Goal: Task Accomplishment & Management: Use online tool/utility

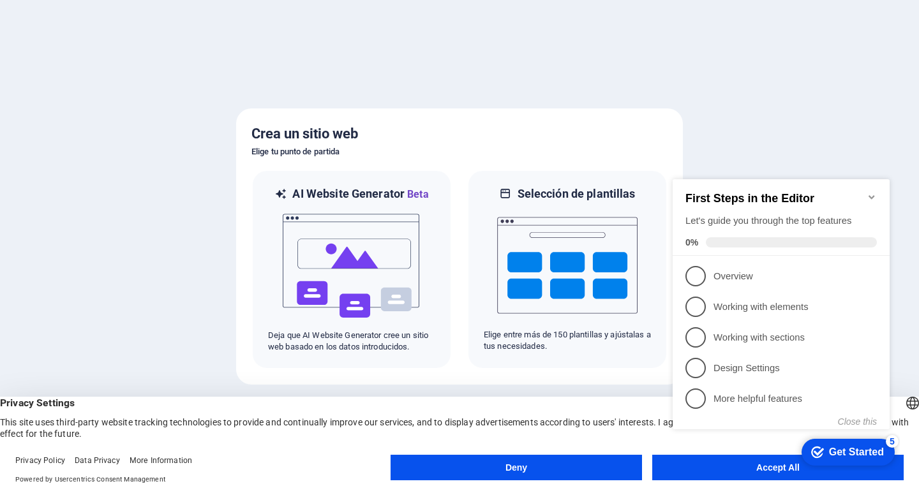
click at [763, 463] on div "checkmark Get Started 5 First Steps in the Editor Let's guide you through the t…" at bounding box center [783, 316] width 232 height 310
click at [703, 306] on span "2" at bounding box center [695, 307] width 20 height 20
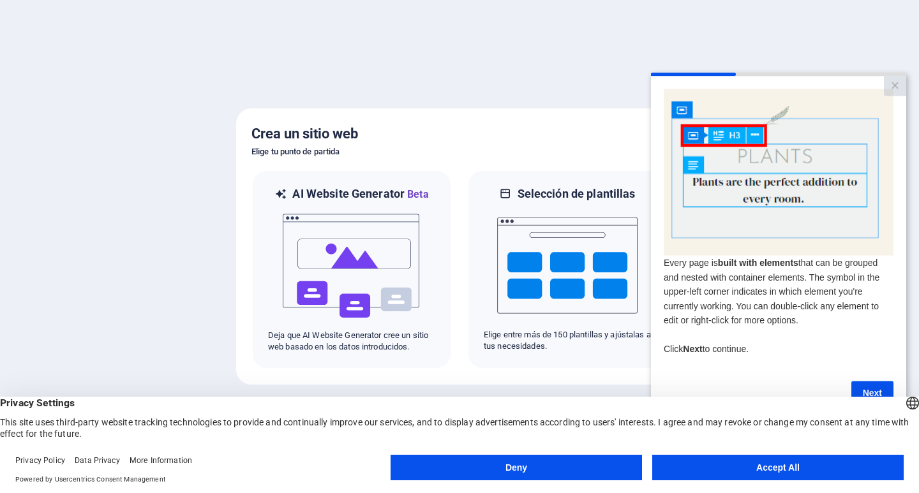
click at [750, 471] on button "Accept All" at bounding box center [777, 468] width 251 height 26
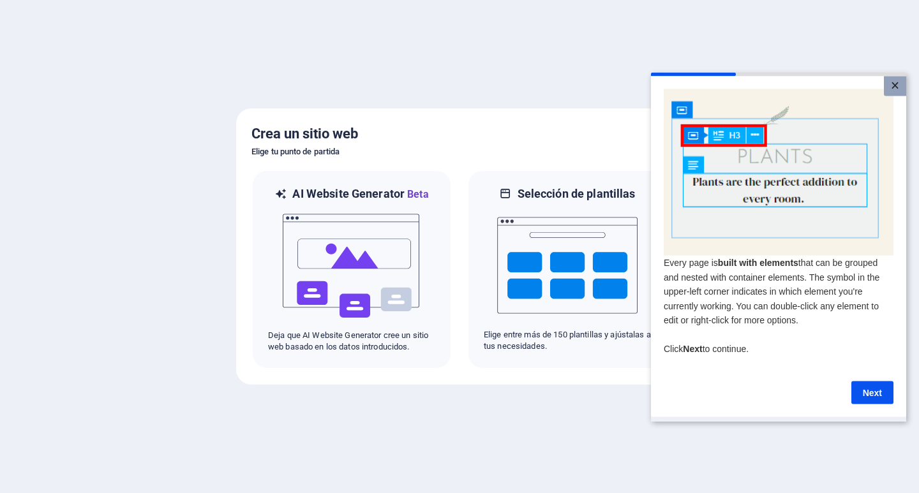
click at [900, 84] on link "×" at bounding box center [895, 86] width 22 height 20
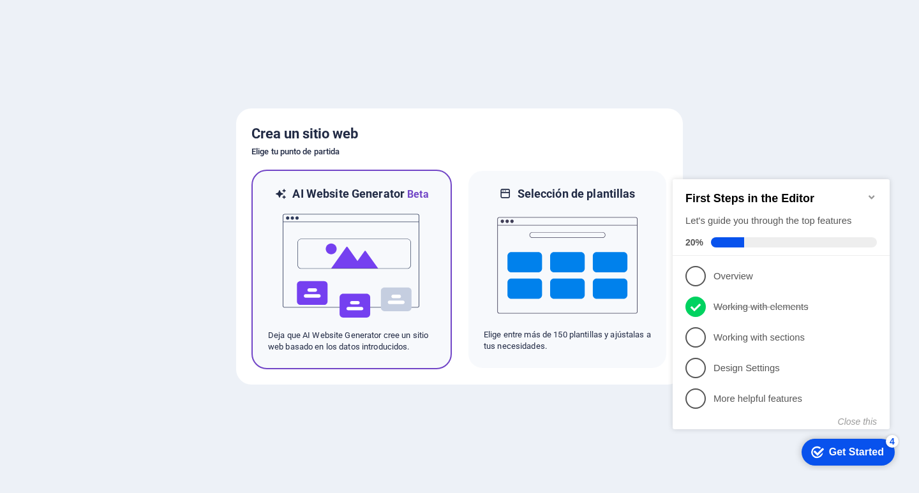
click at [361, 283] on img at bounding box center [351, 266] width 140 height 128
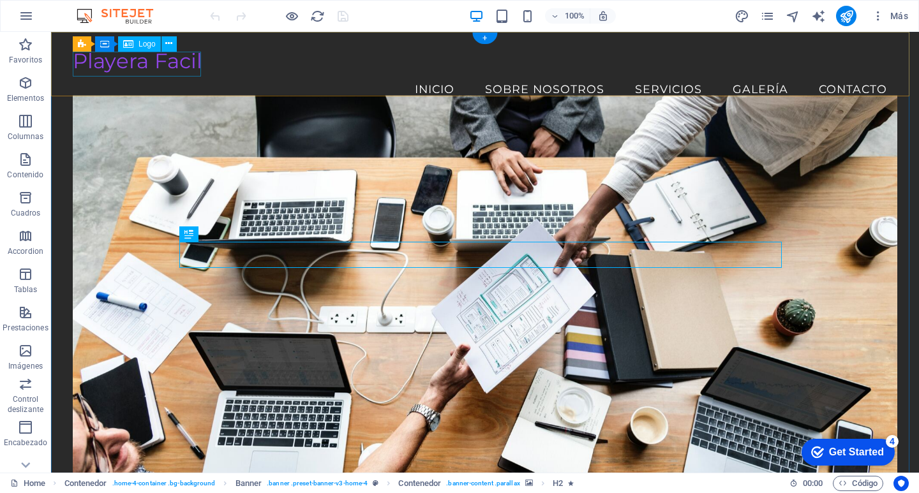
click at [146, 70] on div "Playera Facil" at bounding box center [485, 60] width 824 height 25
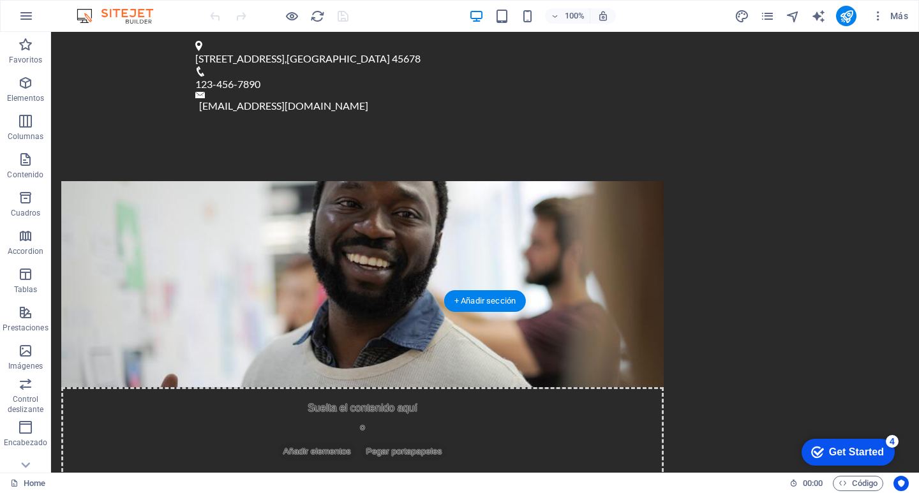
scroll to position [702, 0]
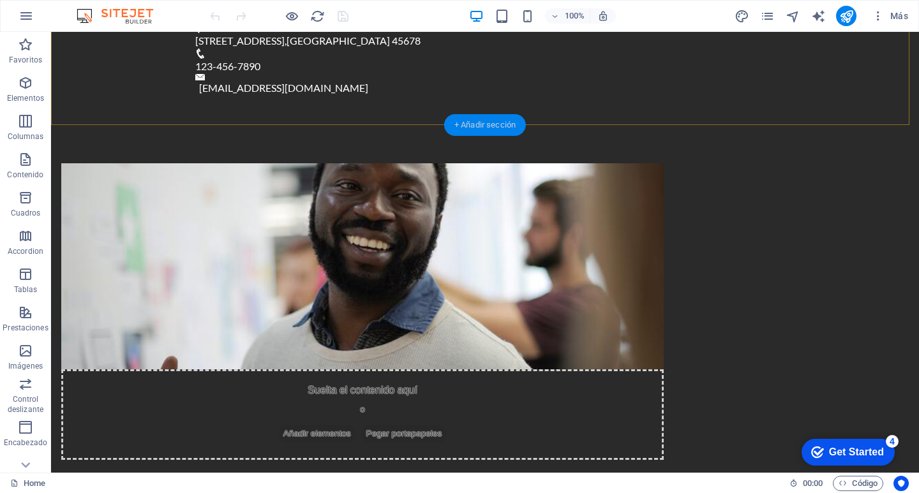
click at [482, 128] on div "+ Añadir sección" at bounding box center [485, 125] width 82 height 22
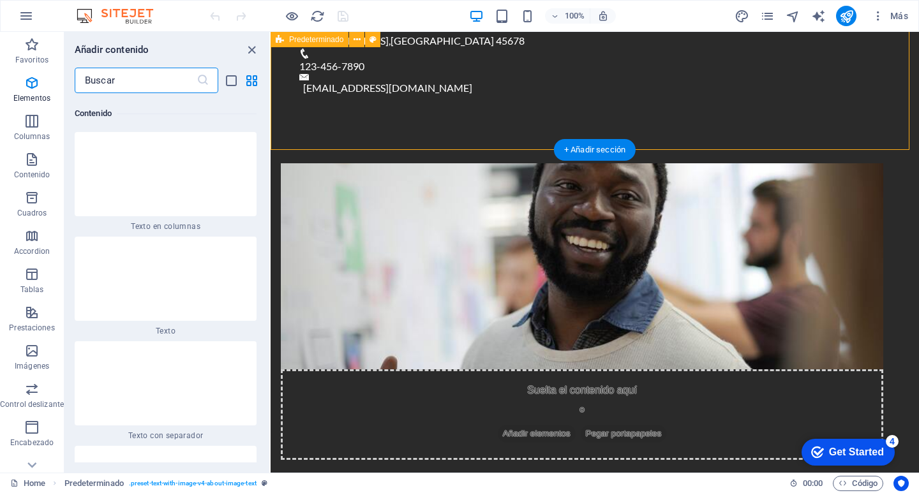
scroll to position [3907, 0]
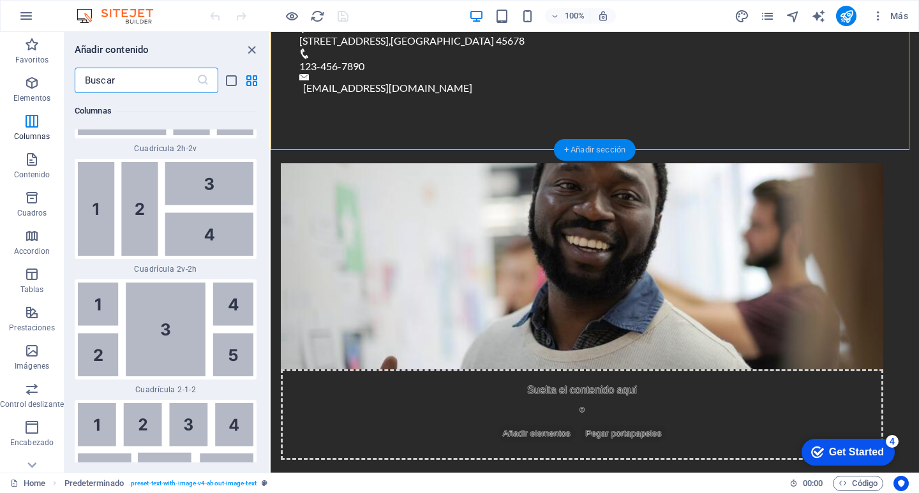
click at [599, 147] on div "+ Añadir sección" at bounding box center [595, 150] width 82 height 22
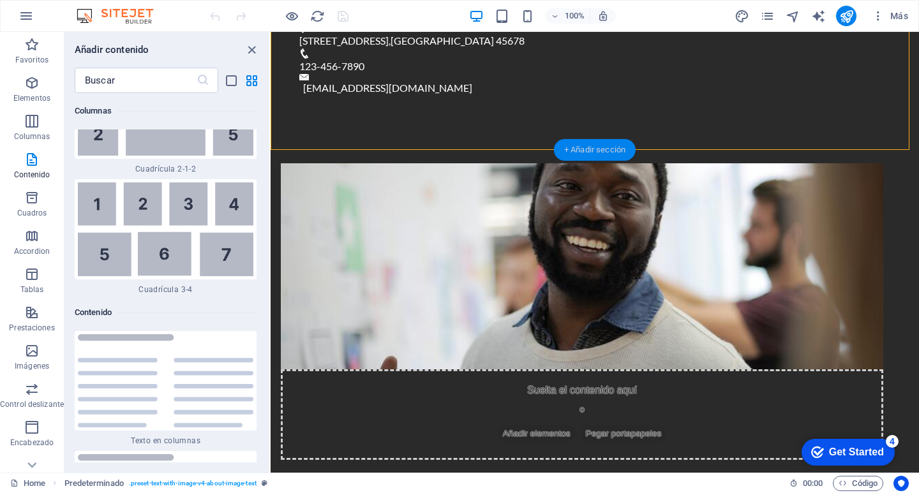
scroll to position [4344, 0]
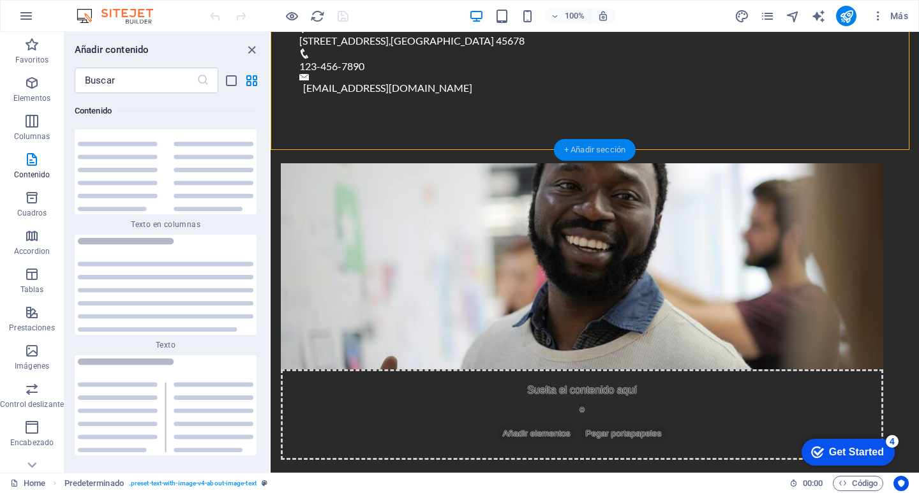
click at [599, 147] on div "+ Añadir sección" at bounding box center [595, 150] width 82 height 22
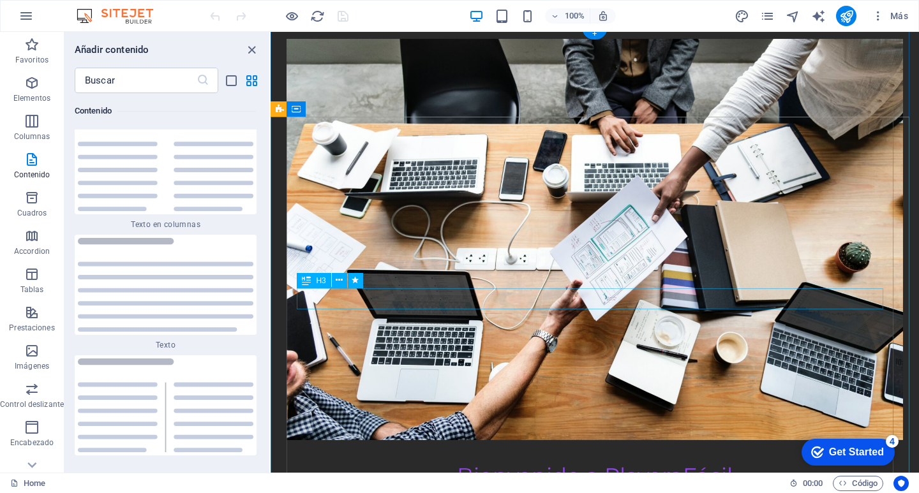
scroll to position [255, 0]
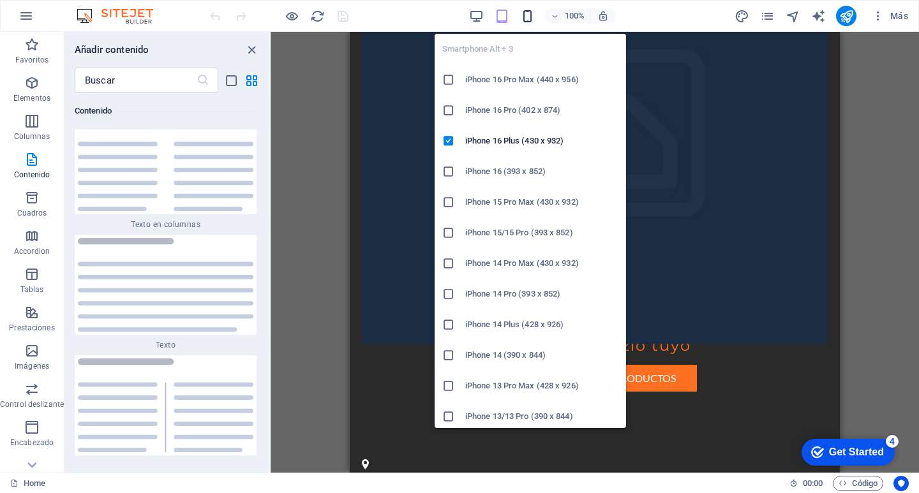
click at [0, 0] on icon "button" at bounding box center [0, 0] width 0 height 0
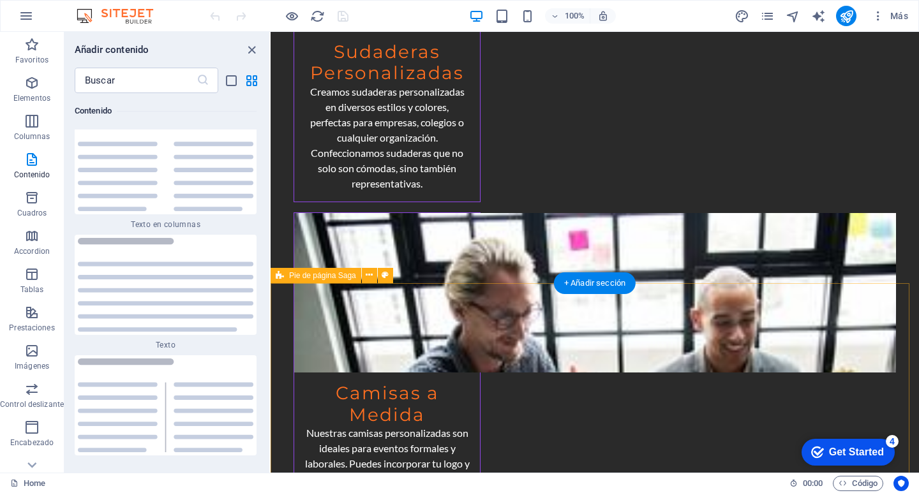
scroll to position [1977, 0]
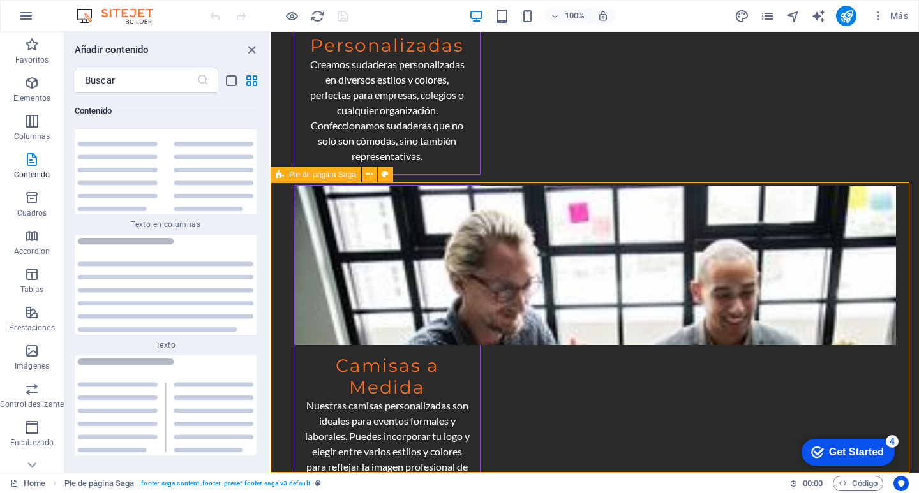
click at [319, 174] on span "Pie de página Saga" at bounding box center [322, 175] width 67 height 8
click at [369, 172] on icon at bounding box center [369, 174] width 7 height 13
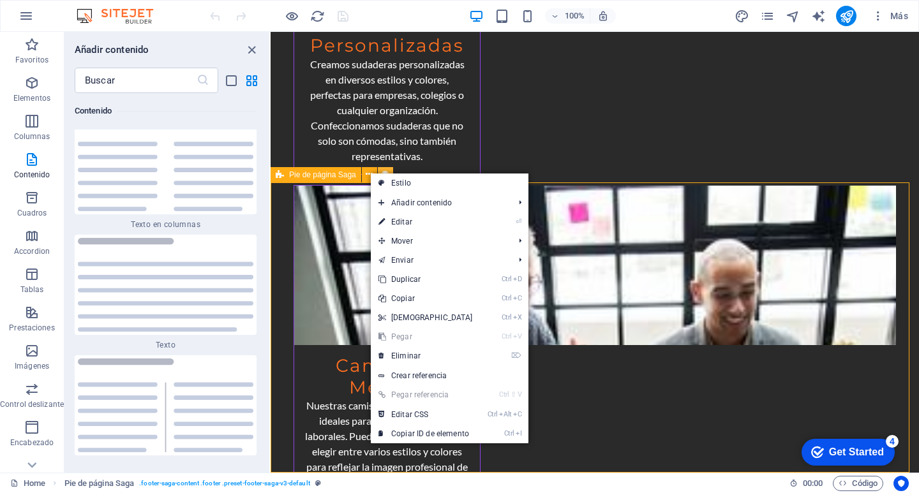
click at [382, 170] on icon at bounding box center [385, 174] width 7 height 13
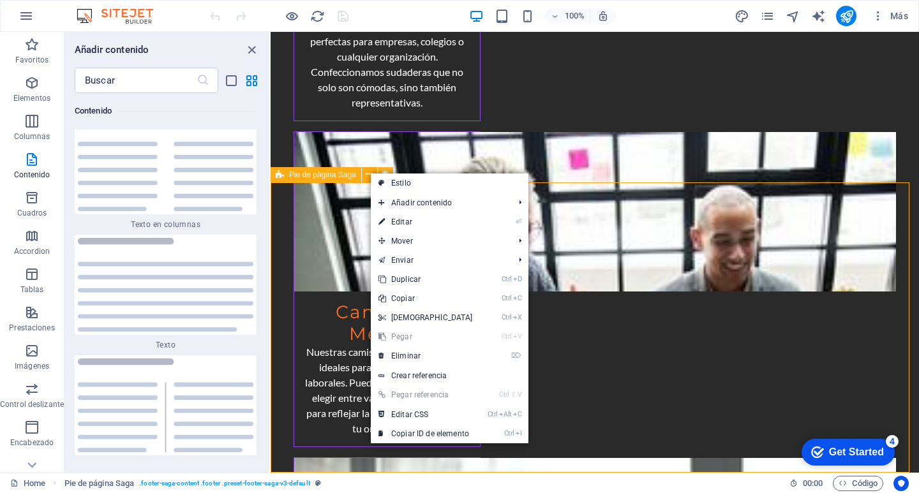
select select "rem"
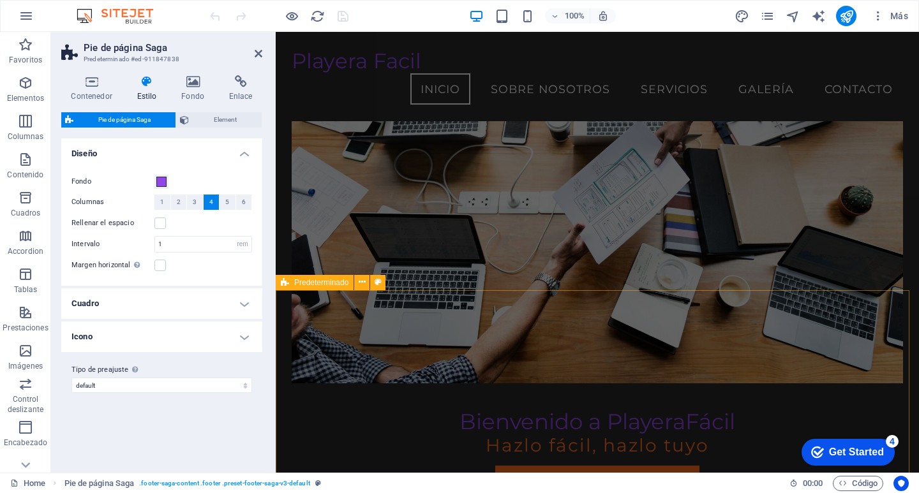
scroll to position [0, 0]
